Goal: Task Accomplishment & Management: Manage account settings

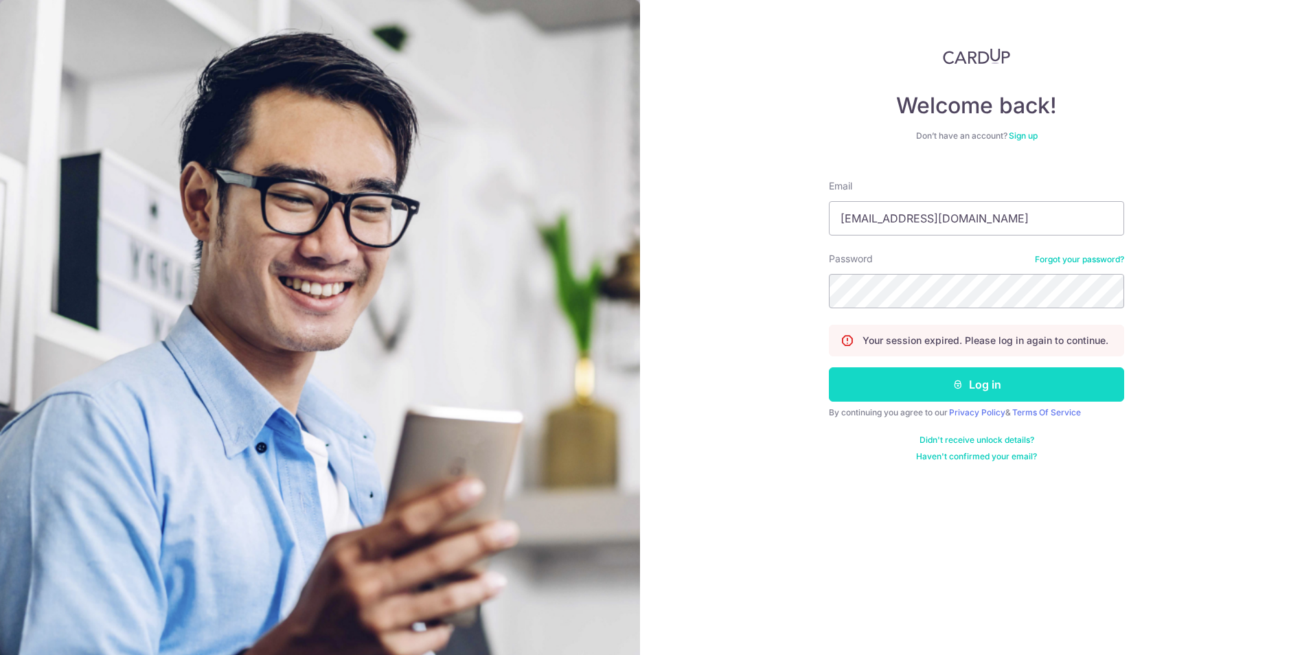
click at [868, 384] on button "Log in" at bounding box center [976, 384] width 295 height 34
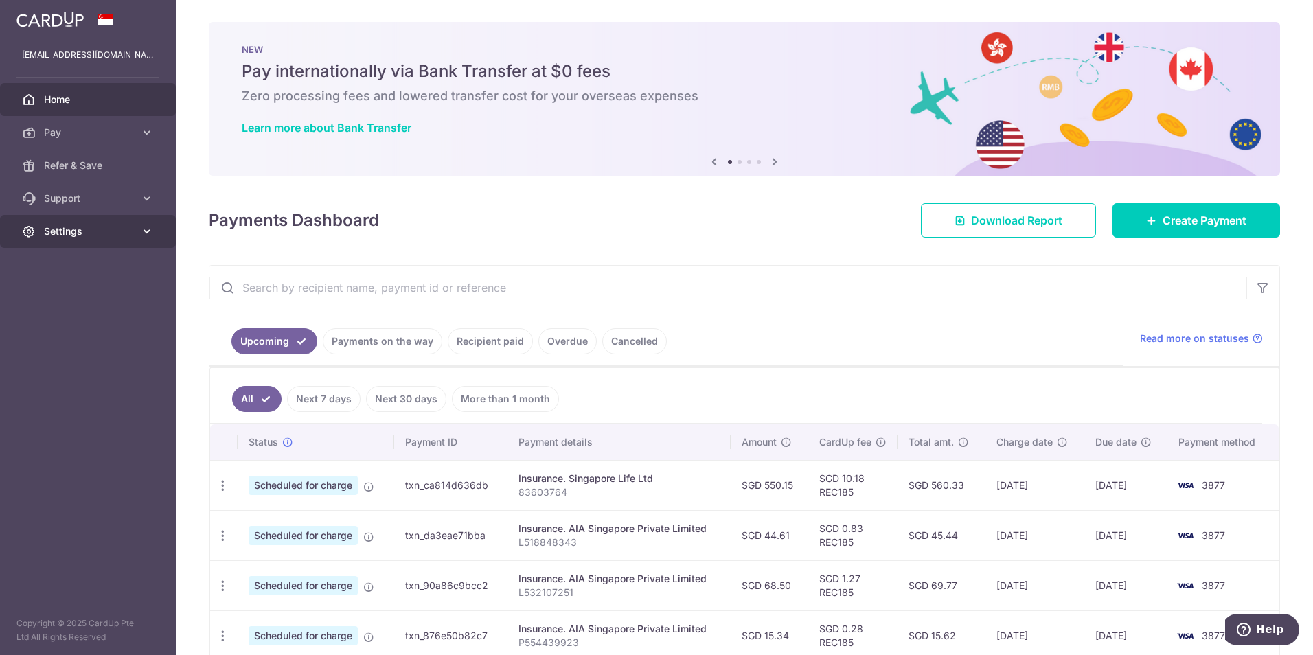
click at [104, 224] on link "Settings" at bounding box center [88, 231] width 176 height 33
click at [76, 292] on span "Logout" at bounding box center [89, 298] width 91 height 14
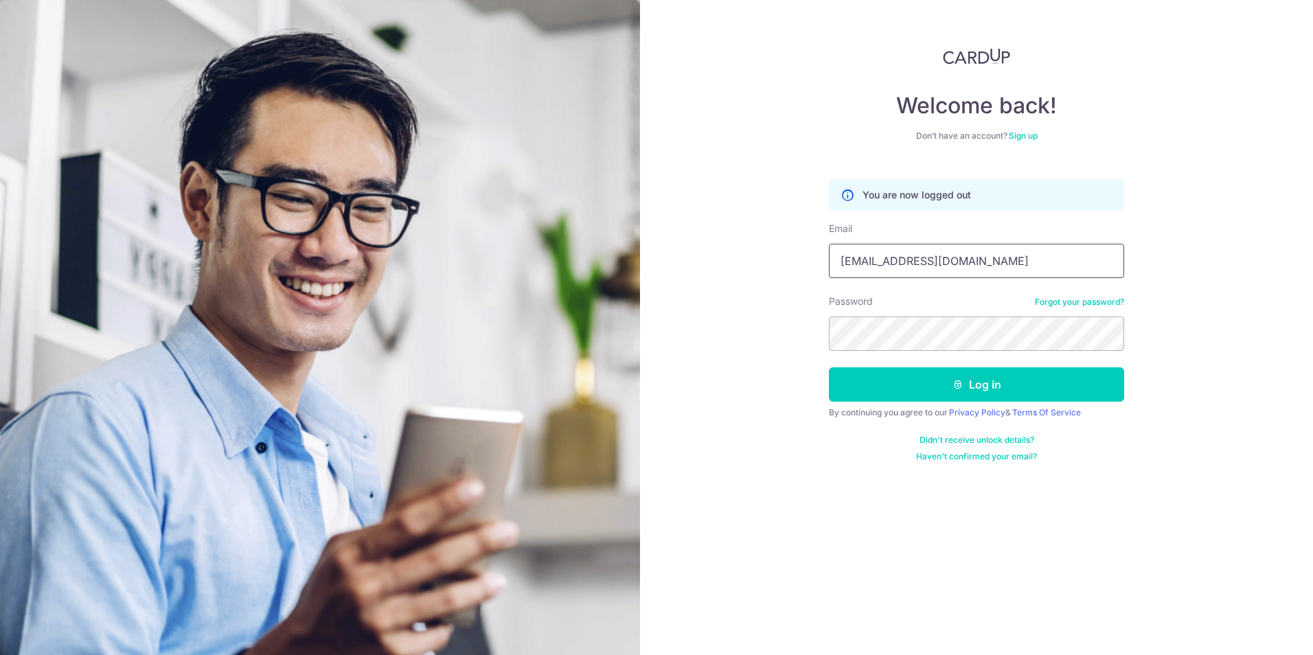
drag, startPoint x: 997, startPoint y: 262, endPoint x: 749, endPoint y: 262, distance: 247.9
click at [749, 262] on div "Welcome back! Don’t have an account? Sign up You are now logged out Email asska…" at bounding box center [976, 327] width 673 height 655
type input "[EMAIL_ADDRESS][DOMAIN_NAME]"
click at [877, 388] on button "Log in" at bounding box center [976, 384] width 295 height 34
